Goal: Information Seeking & Learning: Learn about a topic

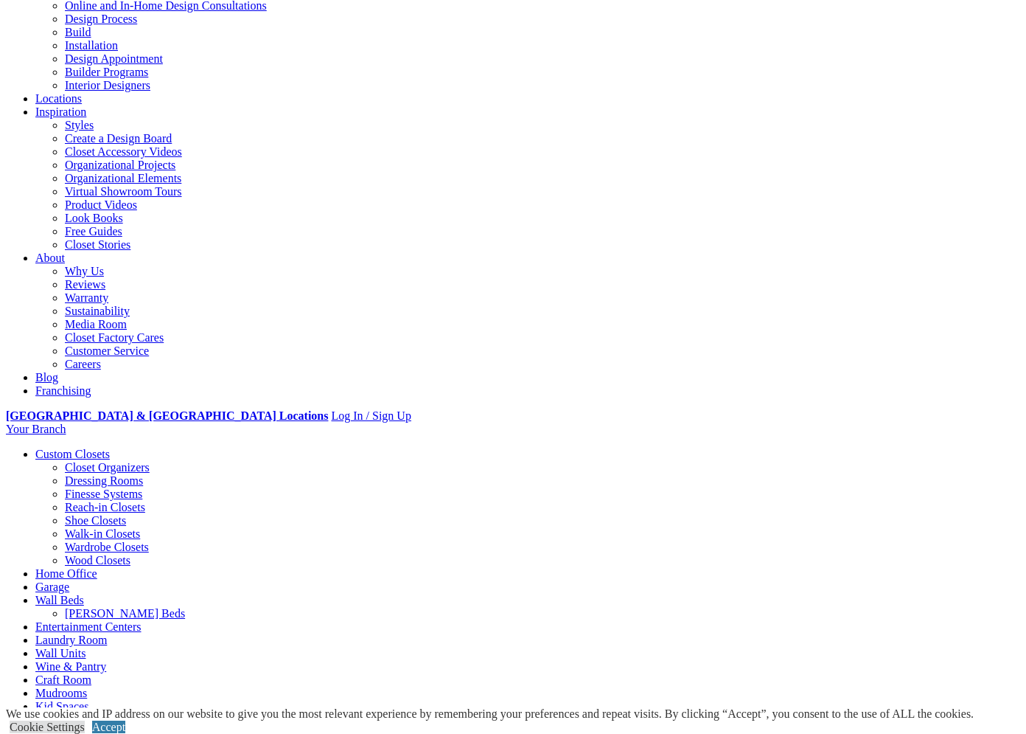
scroll to position [362, 0]
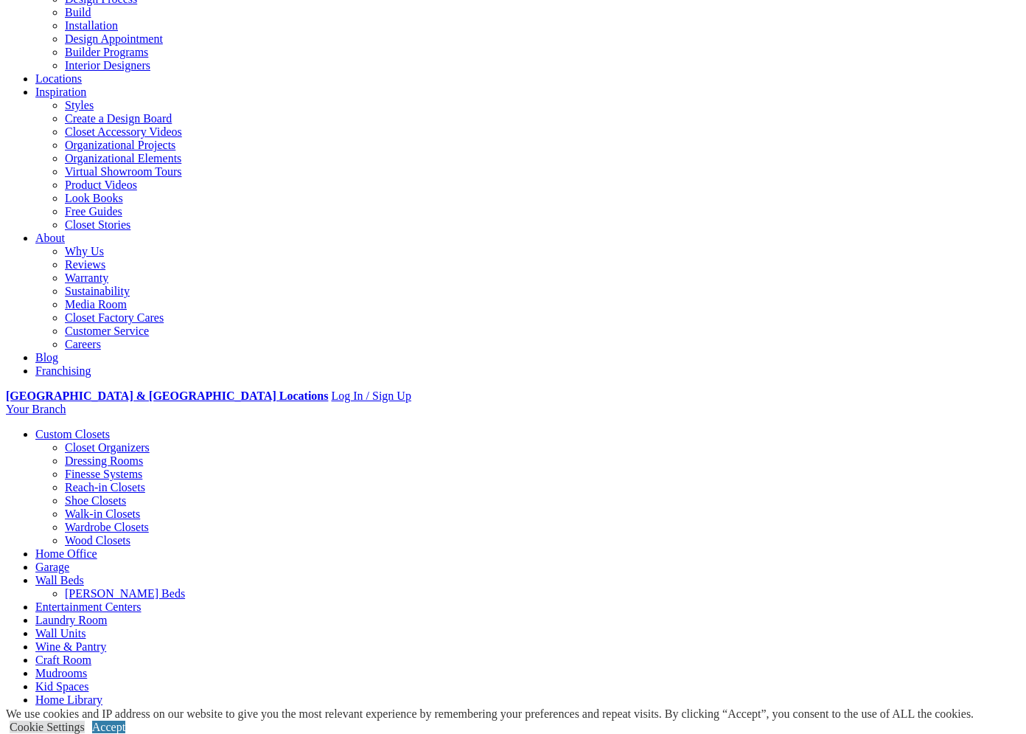
scroll to position [158, 0]
